Goal: Find specific page/section: Locate a particular part of the current website

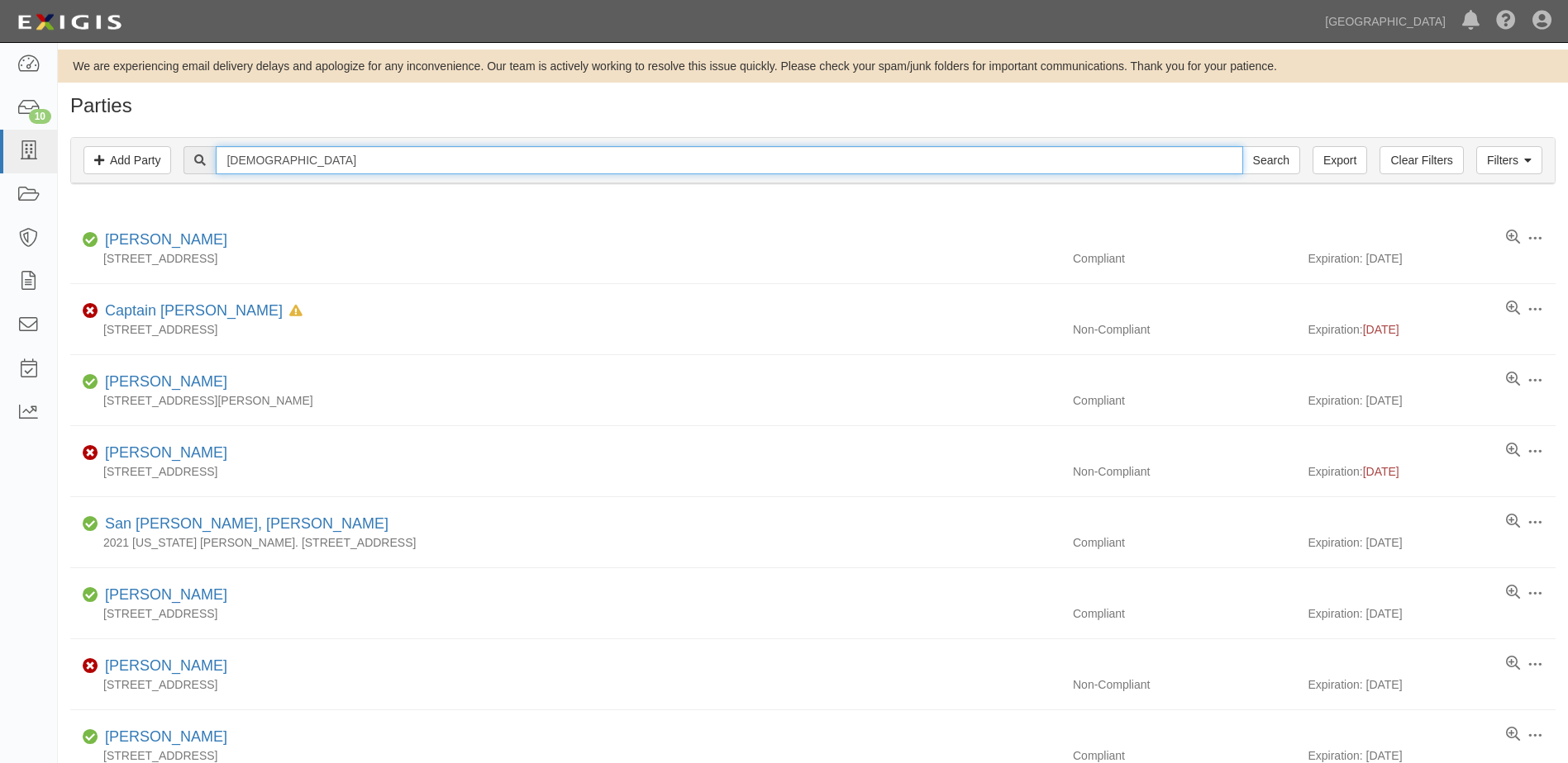
drag, startPoint x: 314, startPoint y: 165, endPoint x: -708, endPoint y: 95, distance: 1024.4
click at [0, 95] on html "Toggle navigation Dashboard 10 Inbox Parties Agreements Coverages Documents Mes…" at bounding box center [784, 546] width 1568 height 1093
type input "woodruff"
click at [1242, 146] on input "Search" at bounding box center [1271, 159] width 58 height 28
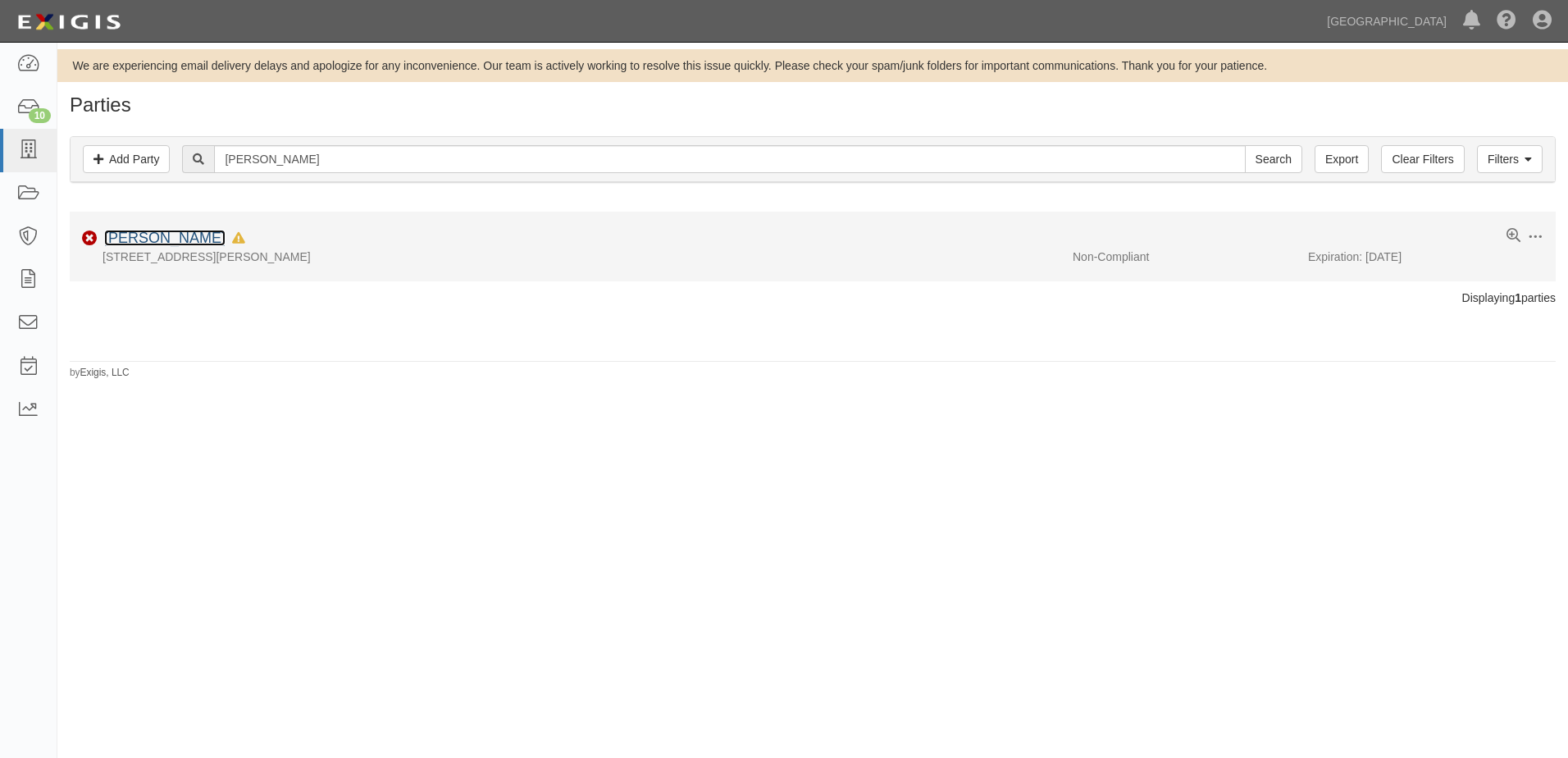
click at [156, 236] on link "[PERSON_NAME]" at bounding box center [165, 238] width 122 height 16
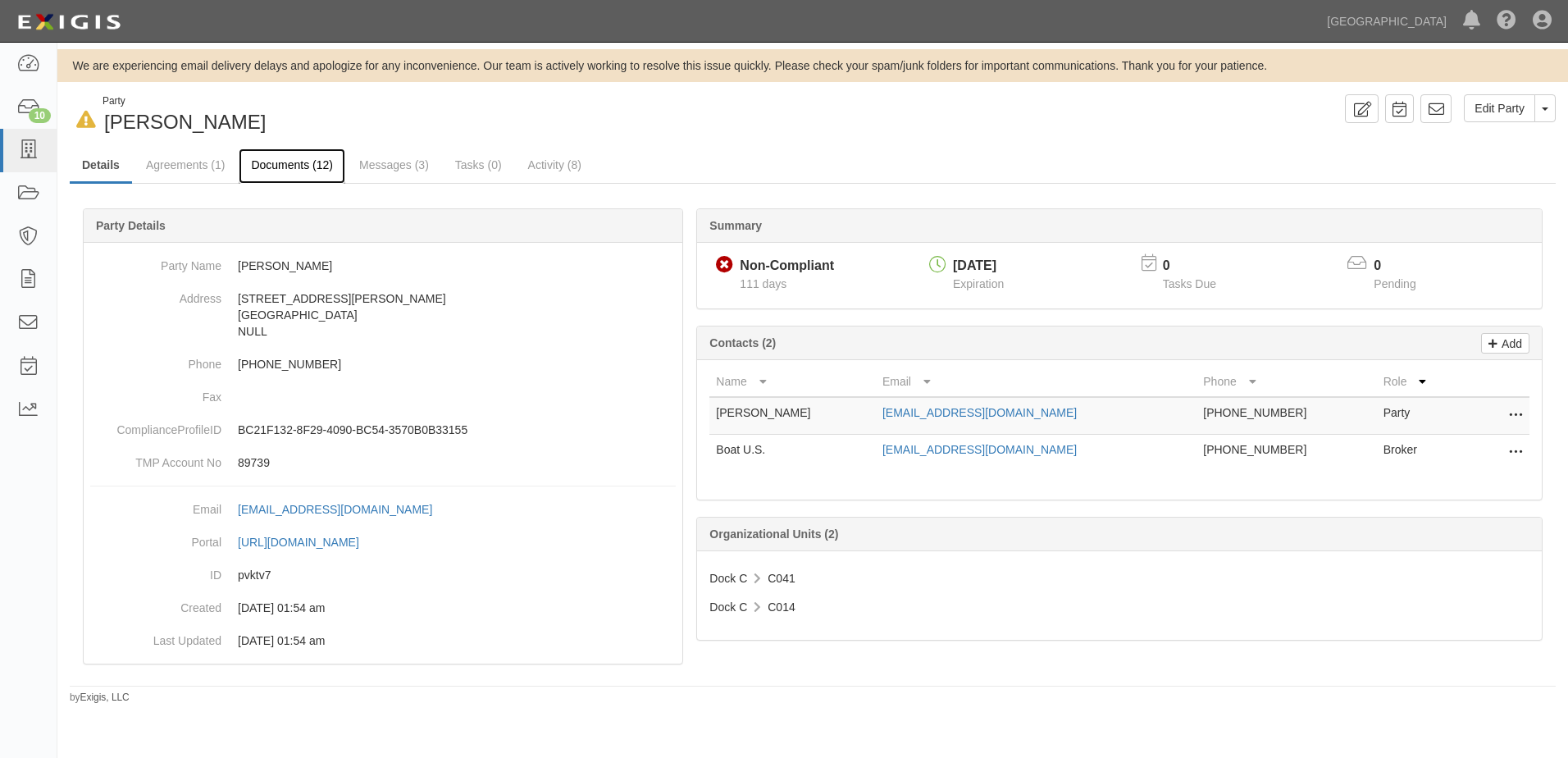
click at [291, 155] on link "Documents (12)" at bounding box center [292, 166] width 107 height 36
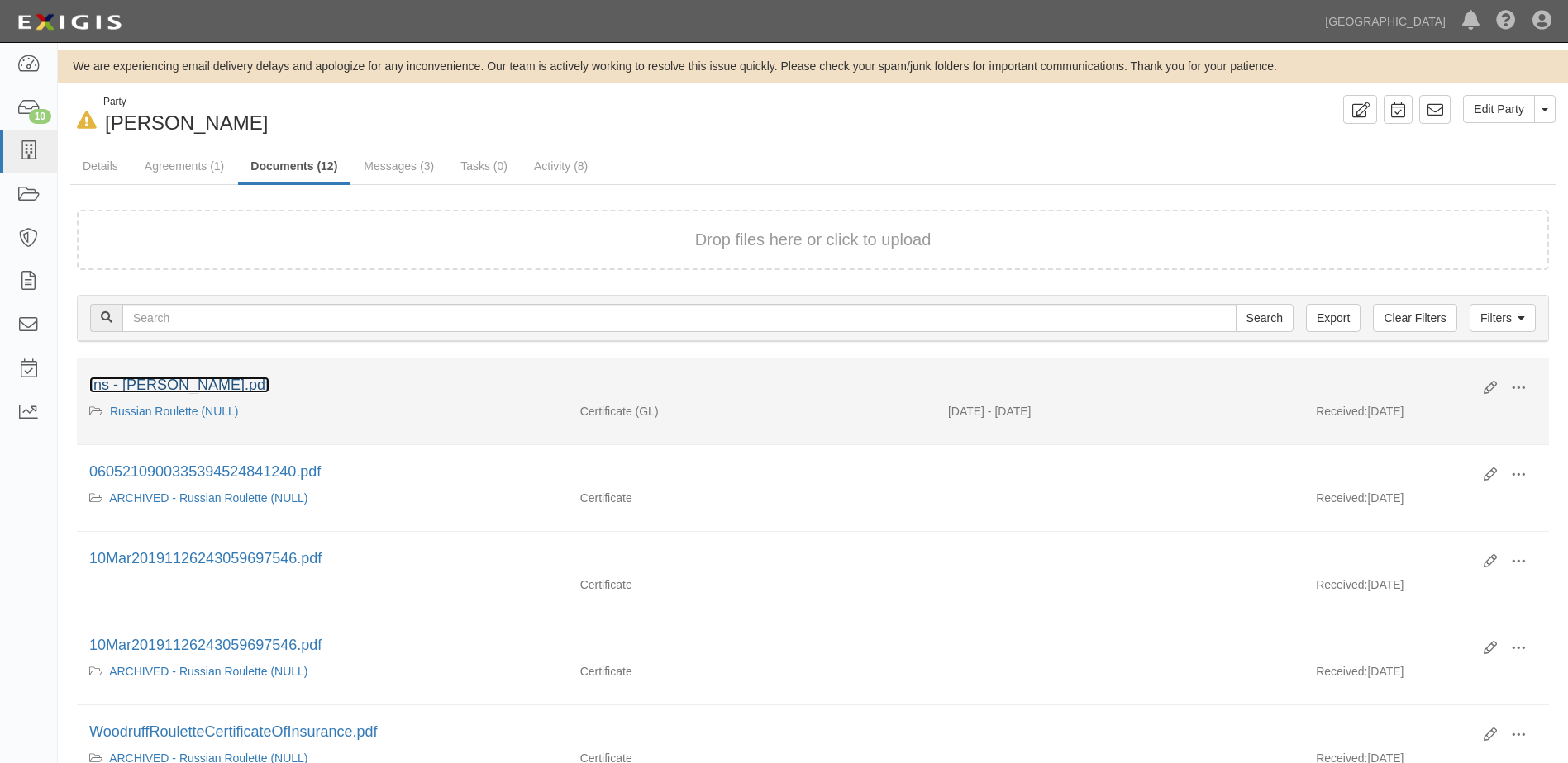
click at [178, 379] on link "Ins - Wiliam Woodruff.pdf" at bounding box center [179, 385] width 180 height 16
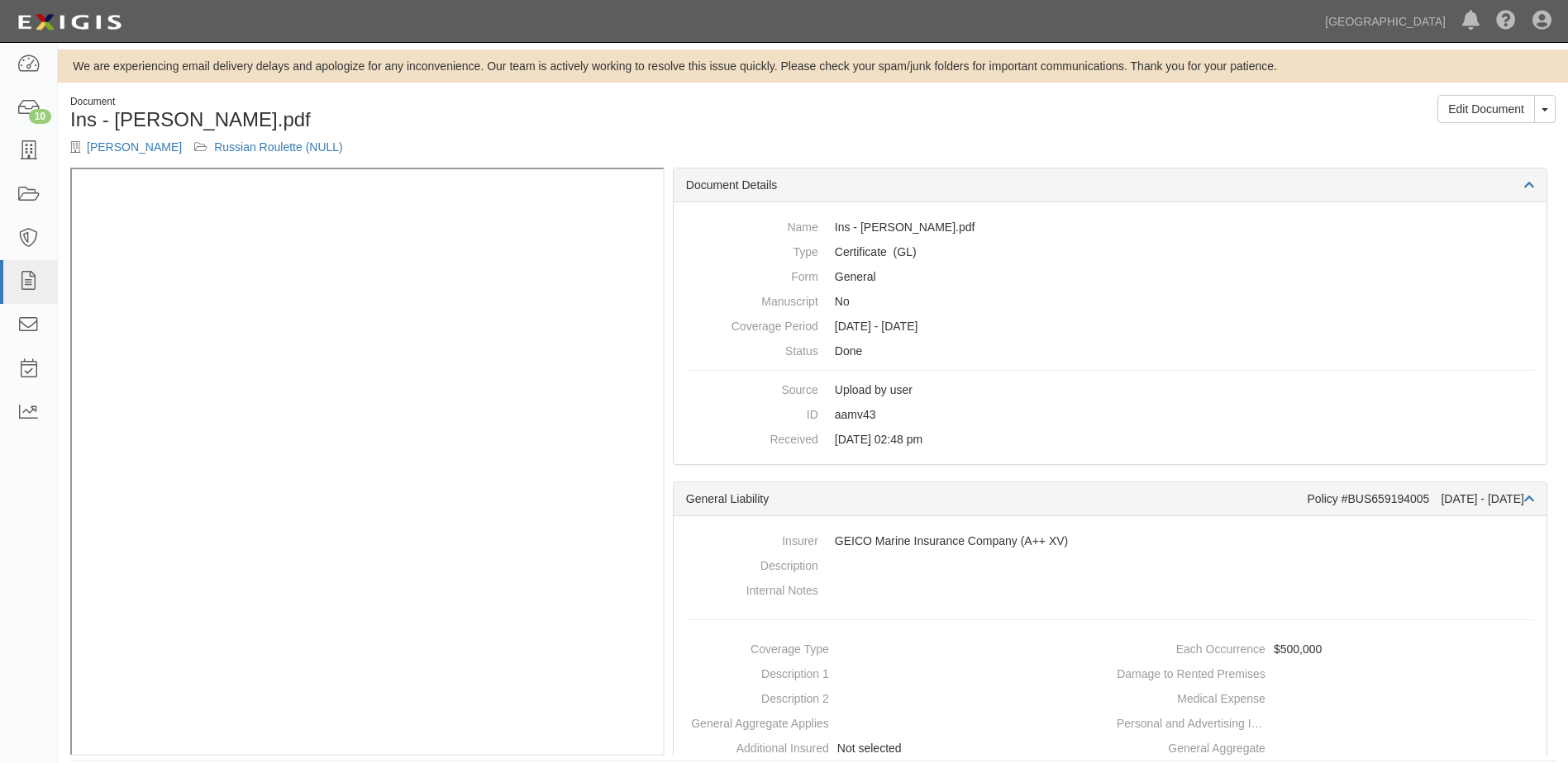
scroll to position [16, 0]
